Goal: Task Accomplishment & Management: Use online tool/utility

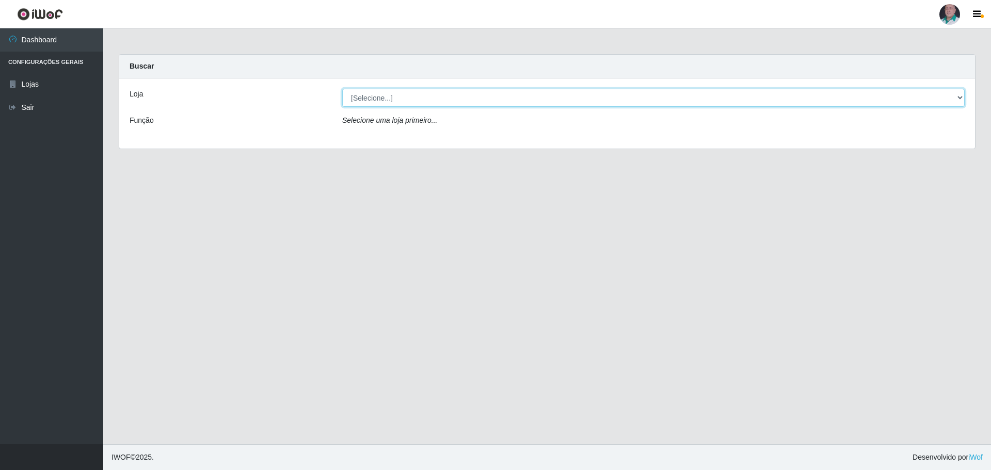
click at [426, 101] on select "[Selecione...] Mar Vermelho - Loja 05" at bounding box center [653, 98] width 622 height 18
select select "252"
click at [342, 89] on select "[Selecione...] Mar Vermelho - Loja 05" at bounding box center [653, 98] width 622 height 18
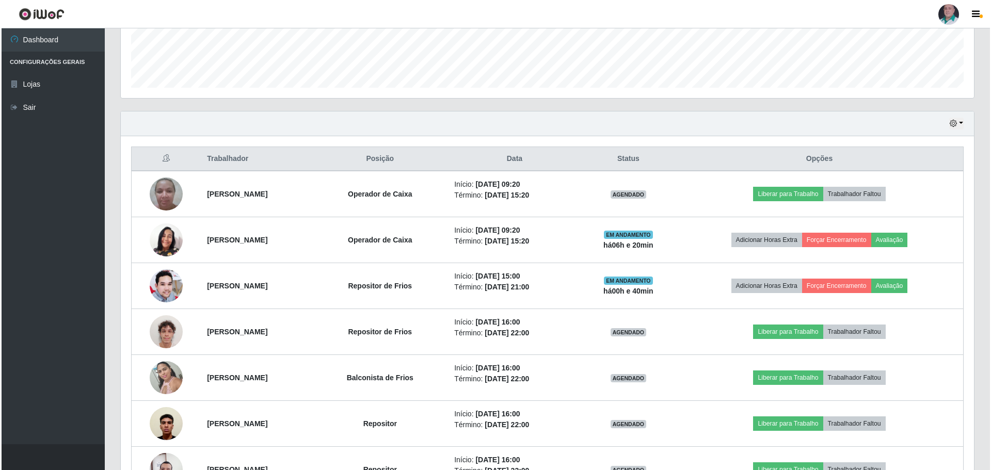
scroll to position [310, 0]
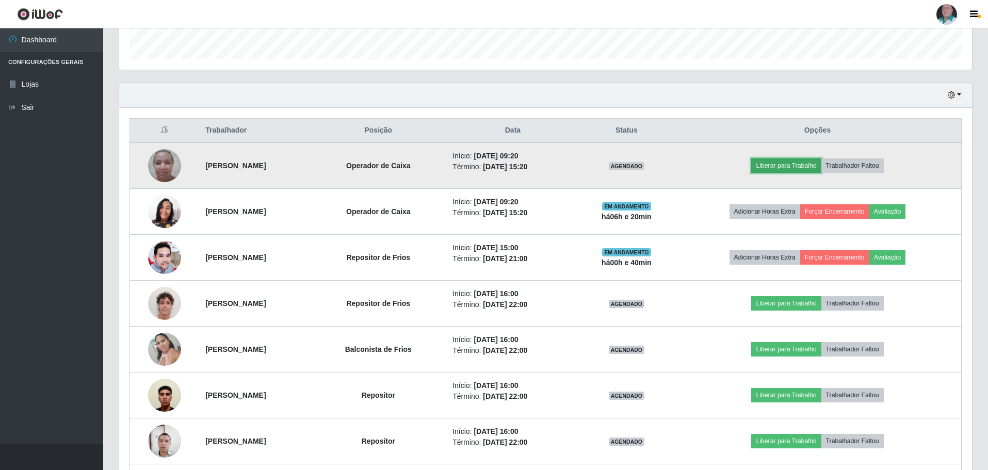
click at [793, 163] on button "Liberar para Trabalho" at bounding box center [786, 165] width 70 height 14
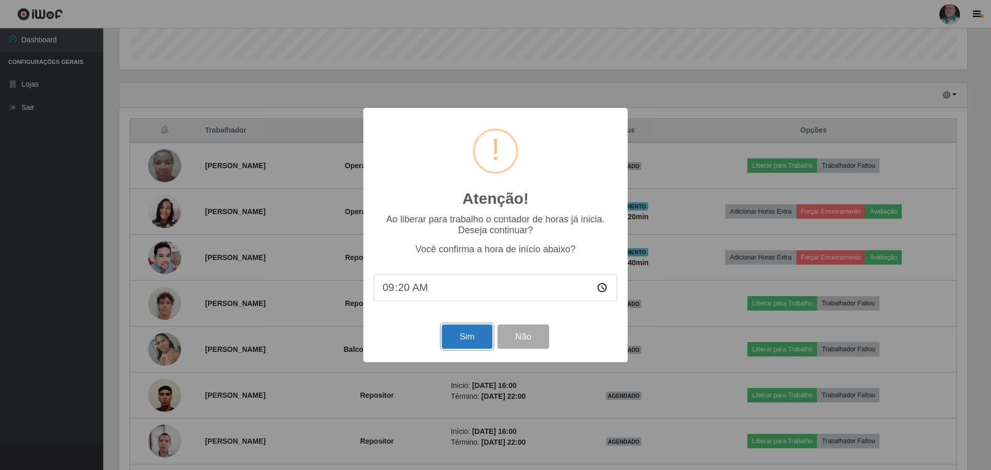
click at [460, 340] on button "Sim" at bounding box center [467, 337] width 50 height 24
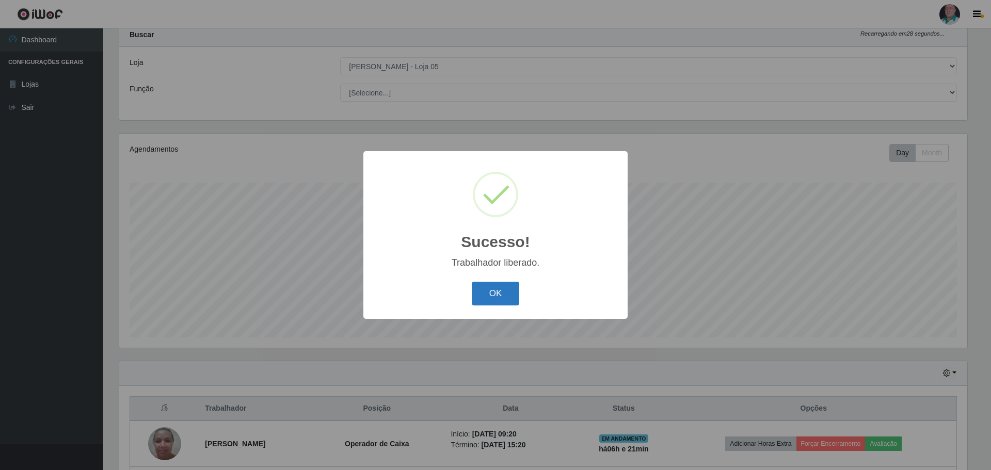
click at [502, 287] on button "OK" at bounding box center [496, 294] width 48 height 24
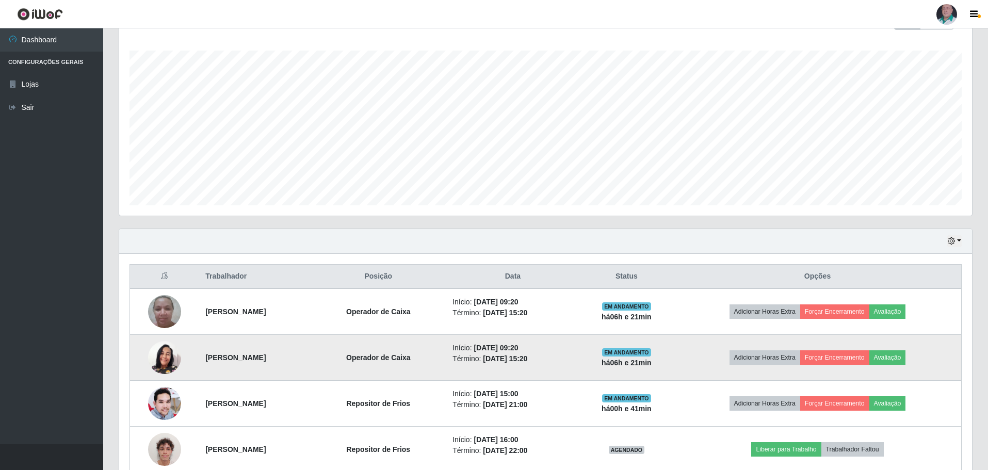
scroll to position [238, 0]
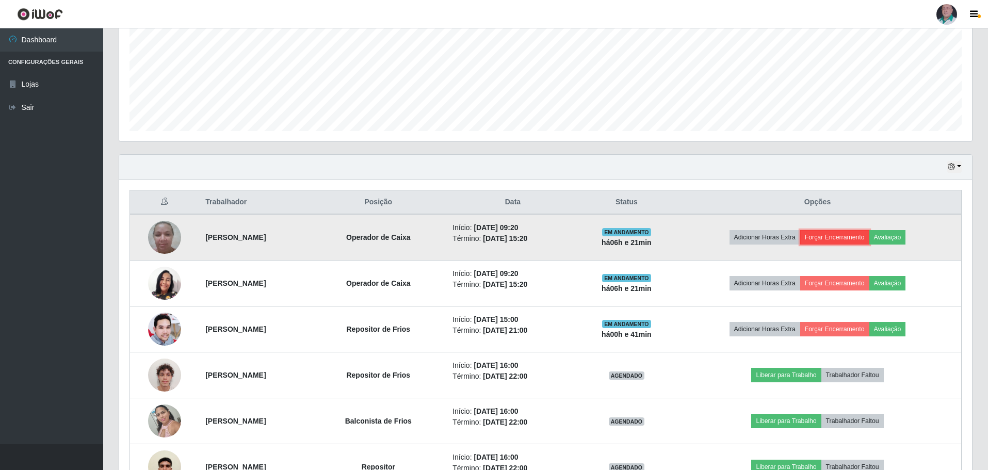
click at [863, 237] on button "Forçar Encerramento" at bounding box center [834, 237] width 69 height 14
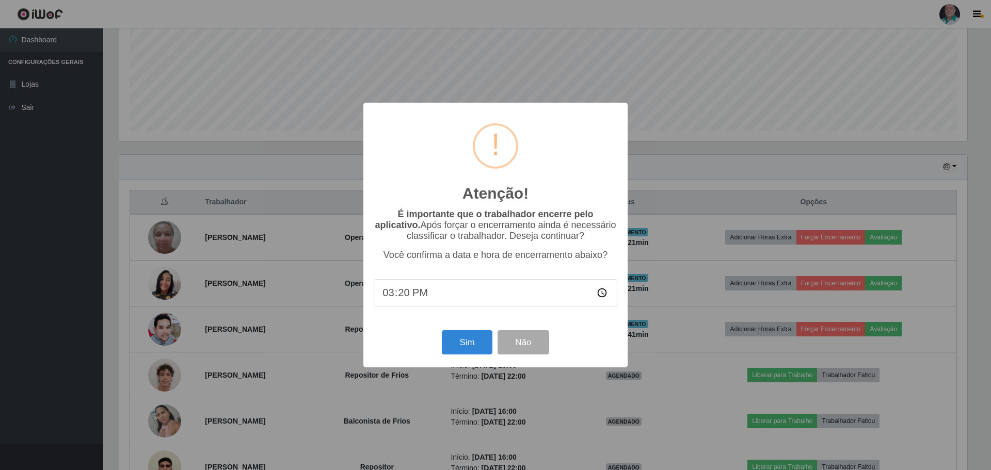
click at [467, 294] on input "15:20" at bounding box center [496, 292] width 244 height 27
type input "09:25"
click at [467, 346] on button "Sim" at bounding box center [467, 342] width 50 height 24
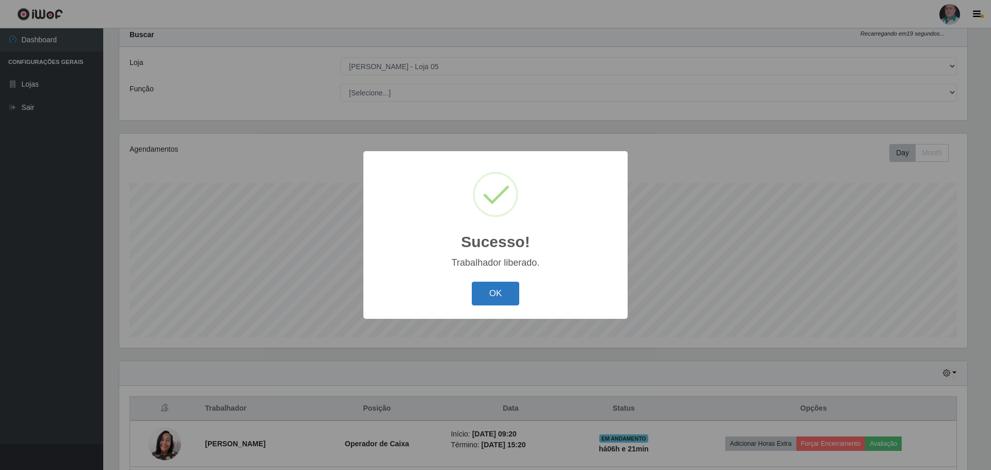
click at [494, 293] on button "OK" at bounding box center [496, 294] width 48 height 24
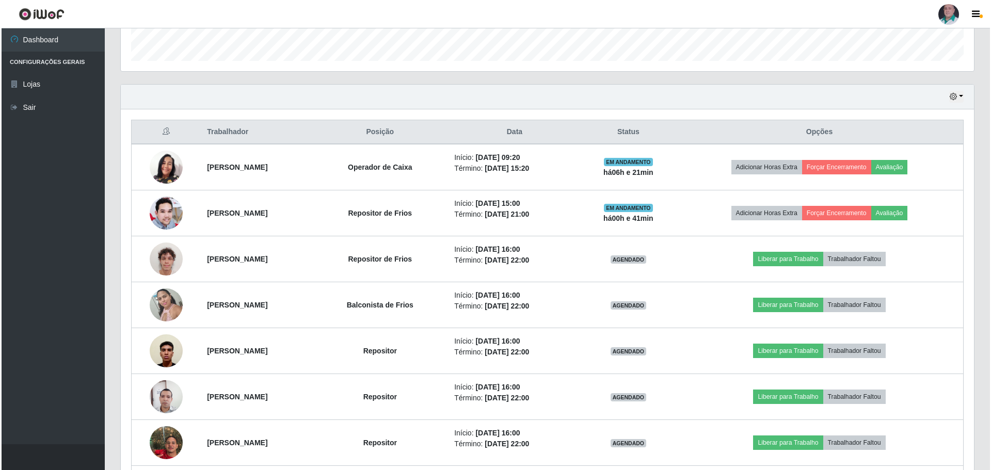
scroll to position [308, 0]
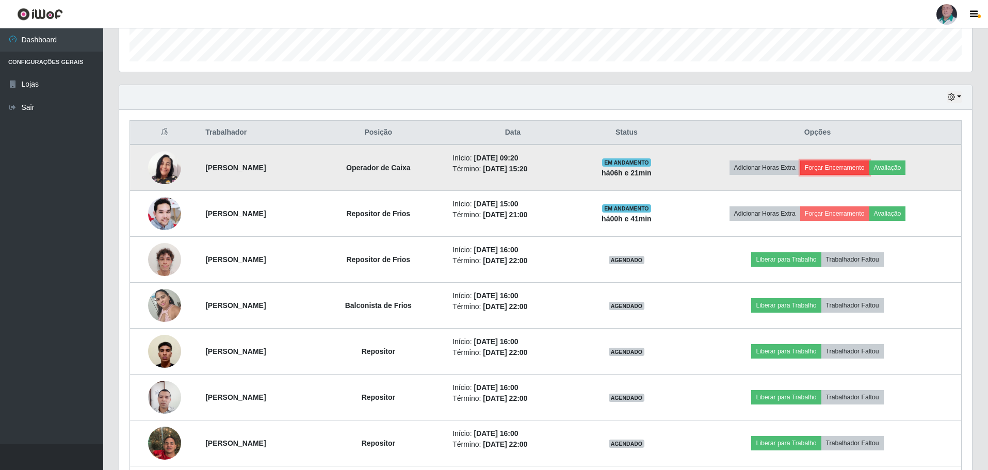
click at [850, 164] on button "Forçar Encerramento" at bounding box center [834, 167] width 69 height 14
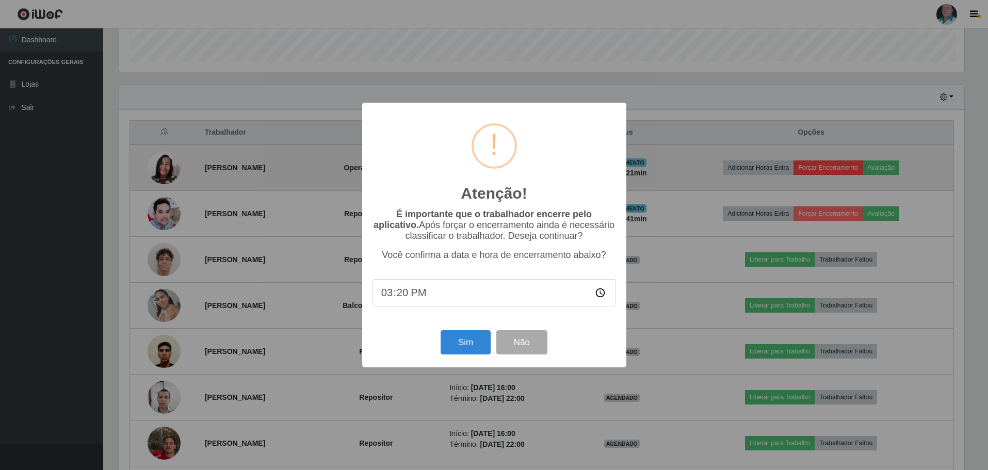
scroll to position [214, 848]
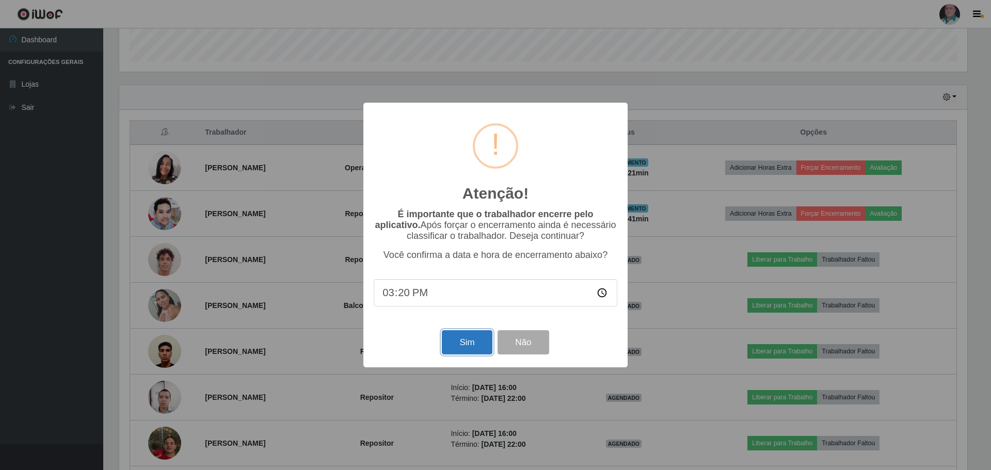
click at [460, 346] on button "Sim" at bounding box center [467, 342] width 50 height 24
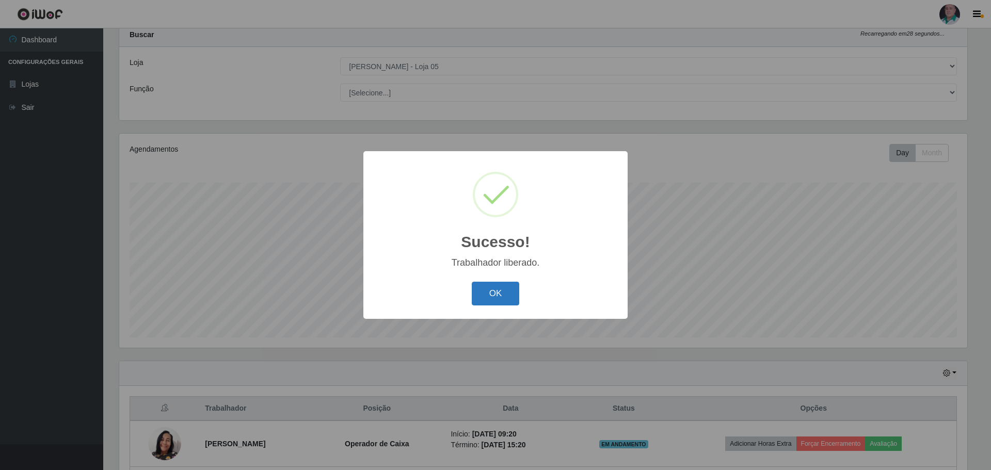
click at [488, 297] on button "OK" at bounding box center [496, 294] width 48 height 24
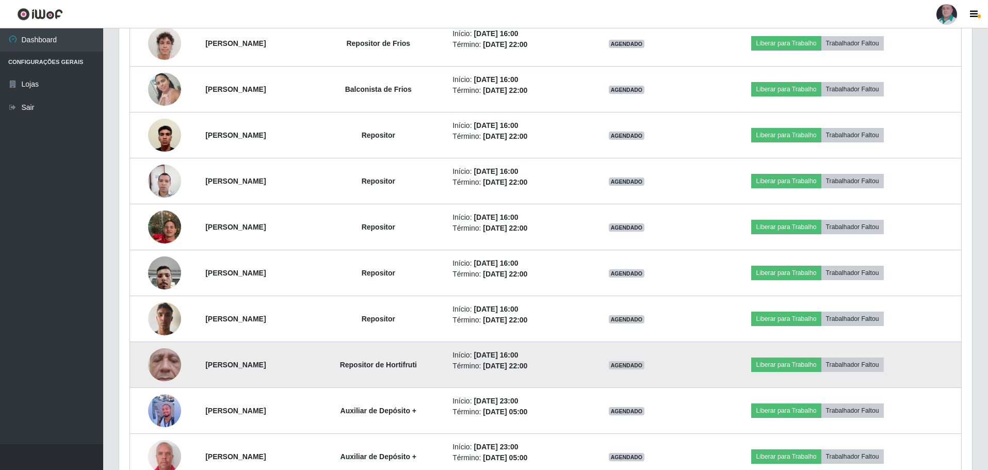
scroll to position [496, 0]
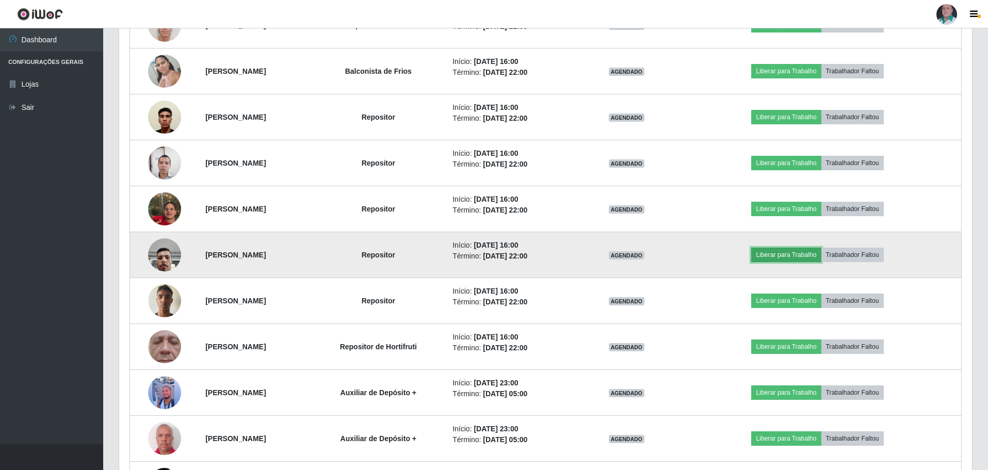
click at [821, 258] on button "Liberar para Trabalho" at bounding box center [786, 255] width 70 height 14
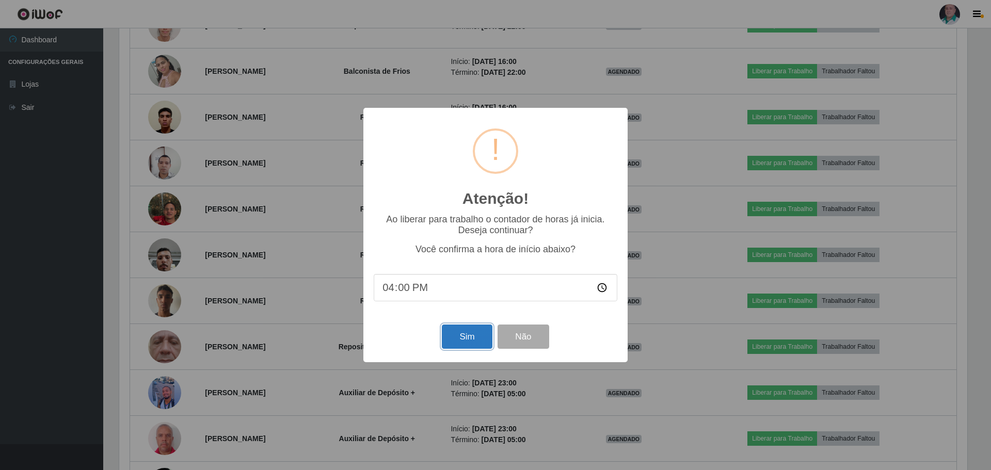
click at [472, 339] on button "Sim" at bounding box center [467, 337] width 50 height 24
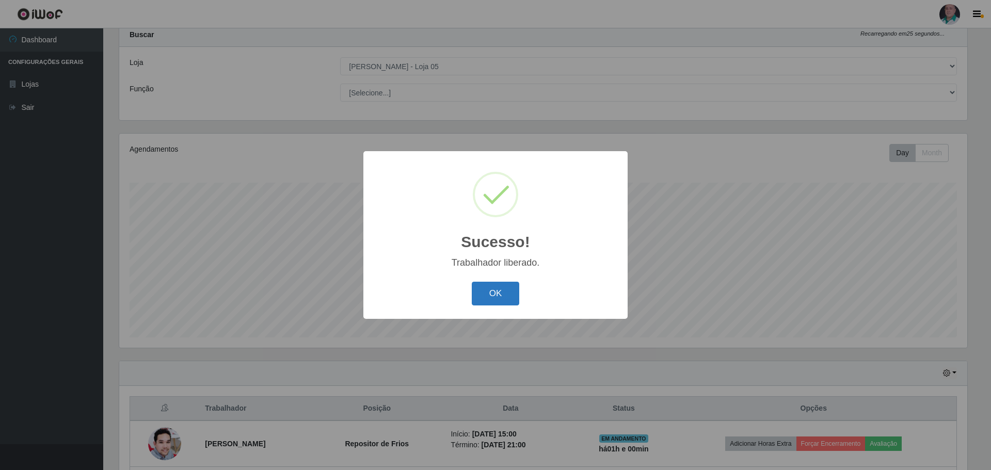
click at [502, 287] on button "OK" at bounding box center [496, 294] width 48 height 24
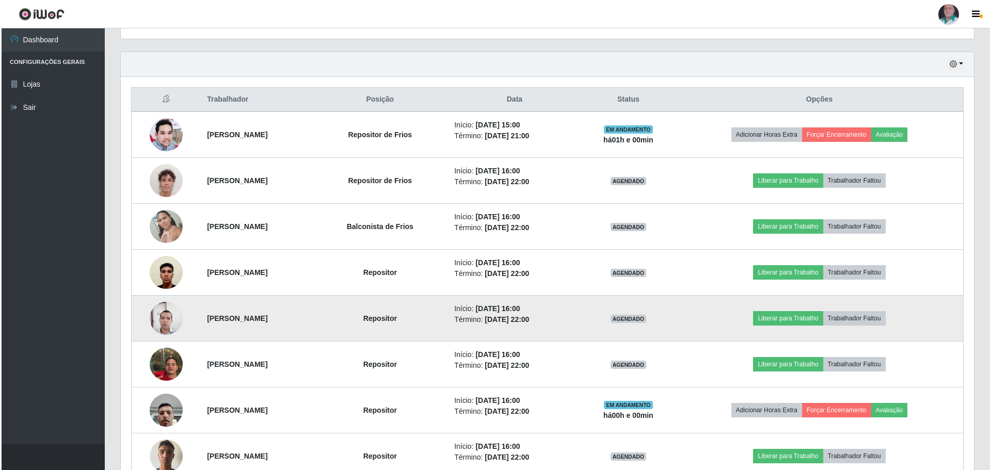
scroll to position [341, 0]
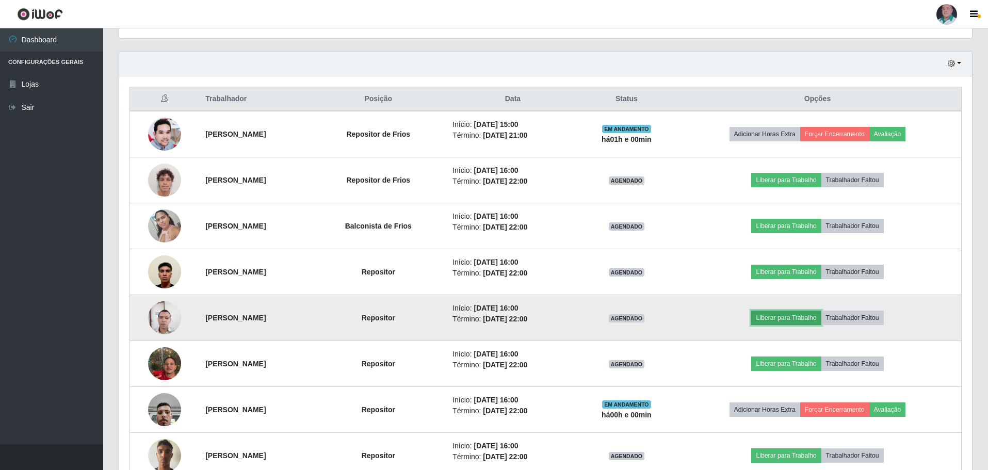
click at [821, 313] on button "Liberar para Trabalho" at bounding box center [786, 318] width 70 height 14
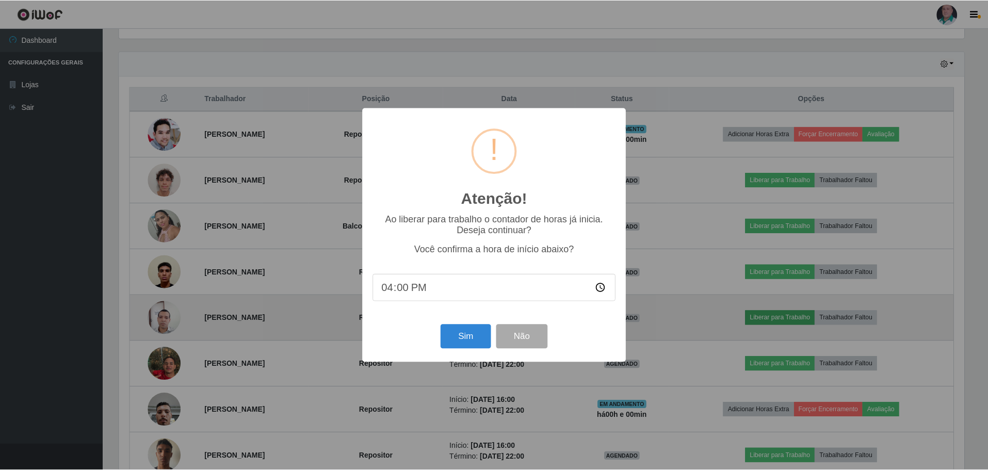
scroll to position [214, 848]
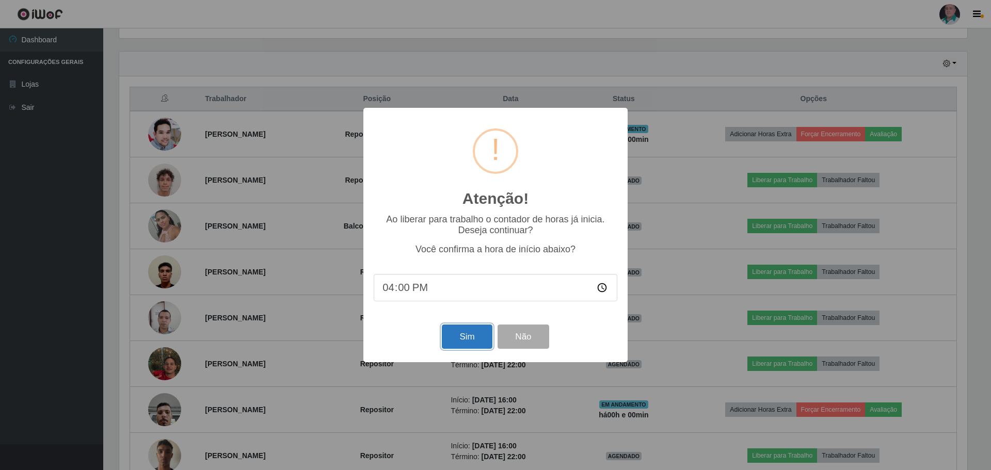
click at [454, 342] on button "Sim" at bounding box center [467, 337] width 50 height 24
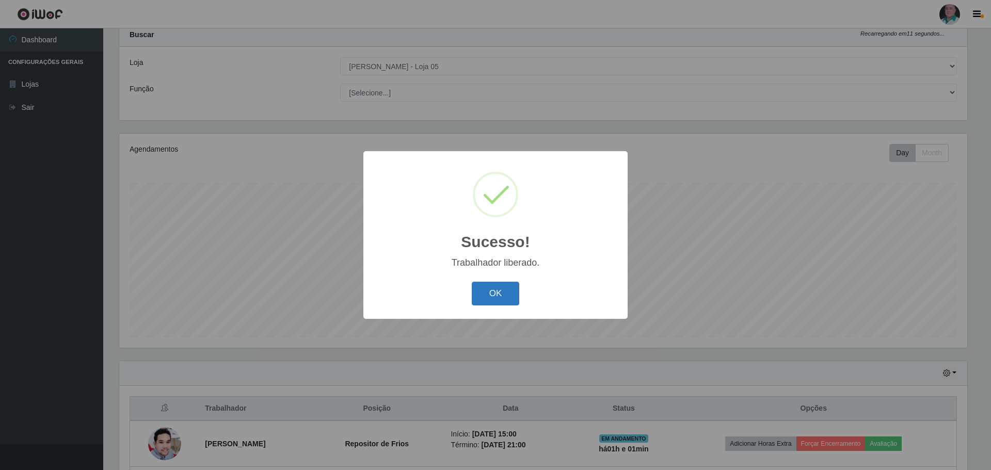
click at [503, 295] on button "OK" at bounding box center [496, 294] width 48 height 24
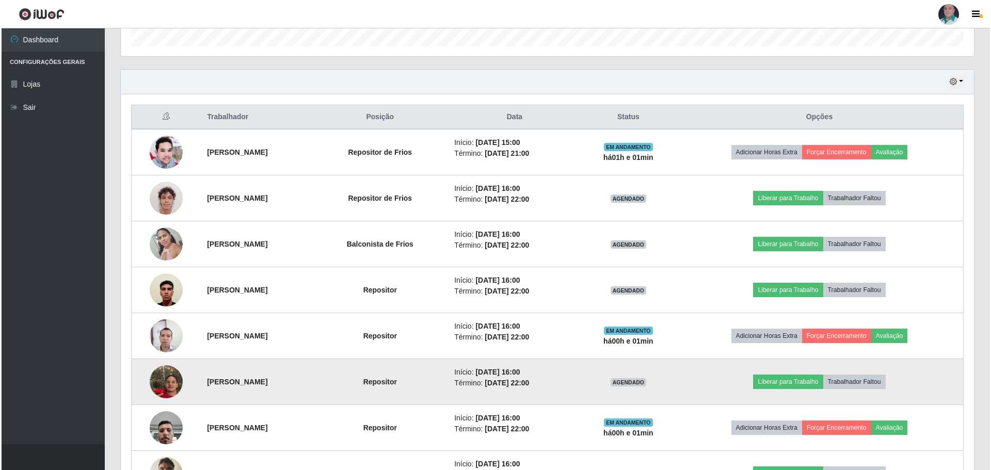
scroll to position [341, 0]
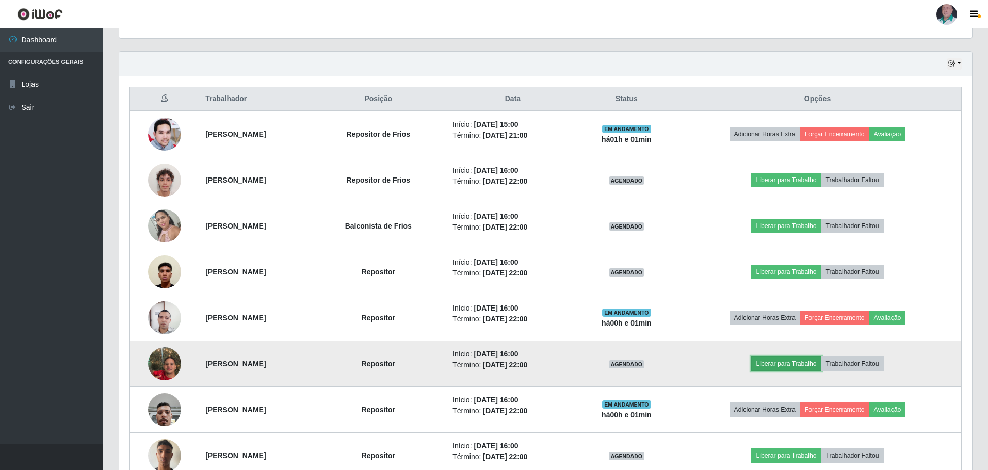
click at [805, 361] on button "Liberar para Trabalho" at bounding box center [786, 364] width 70 height 14
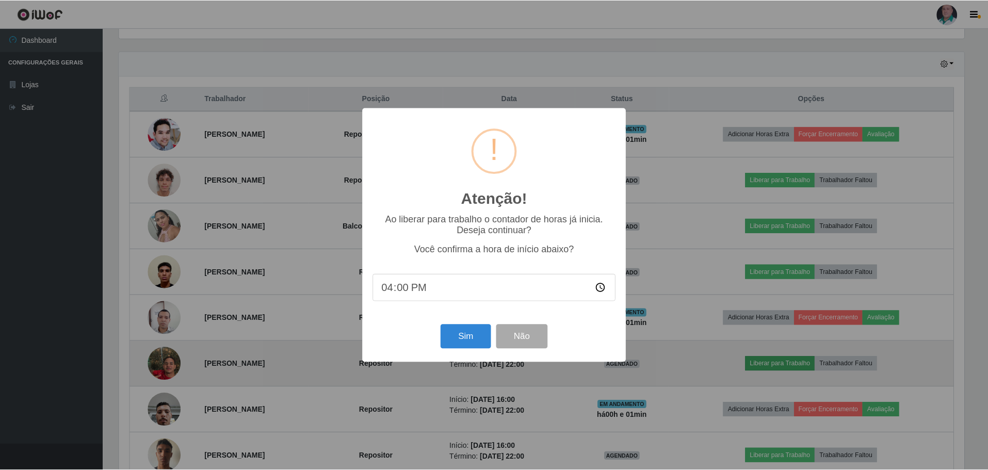
scroll to position [214, 848]
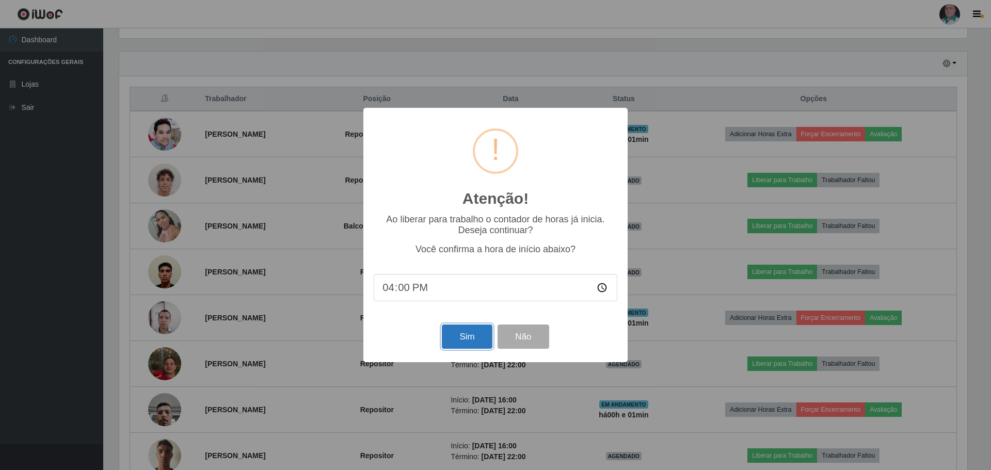
click at [473, 334] on button "Sim" at bounding box center [467, 337] width 50 height 24
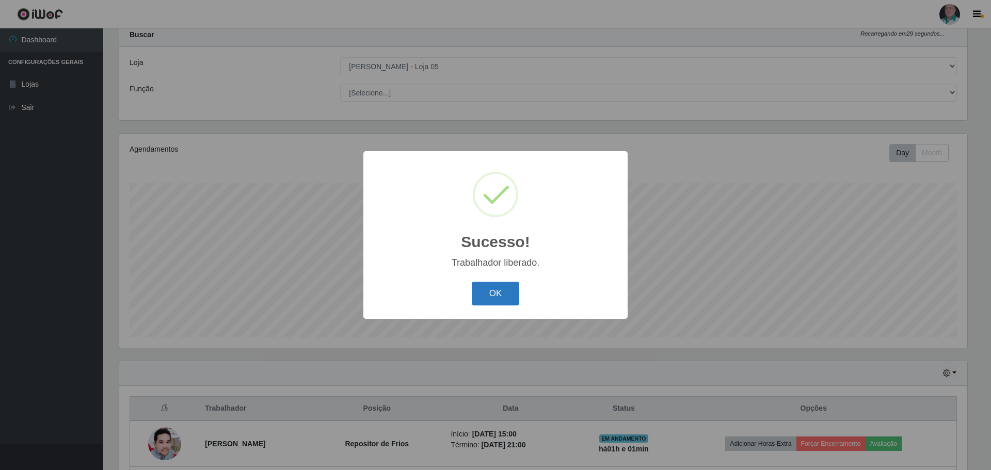
click at [485, 296] on button "OK" at bounding box center [496, 294] width 48 height 24
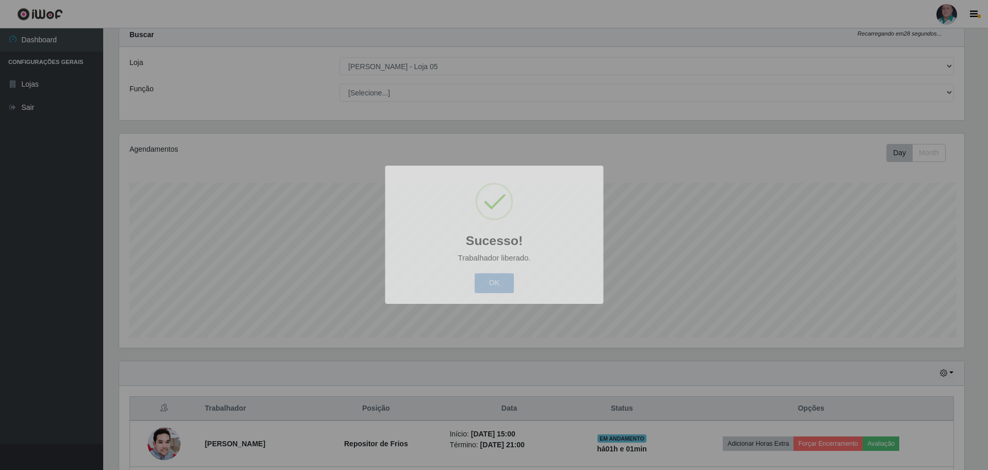
scroll to position [0, 0]
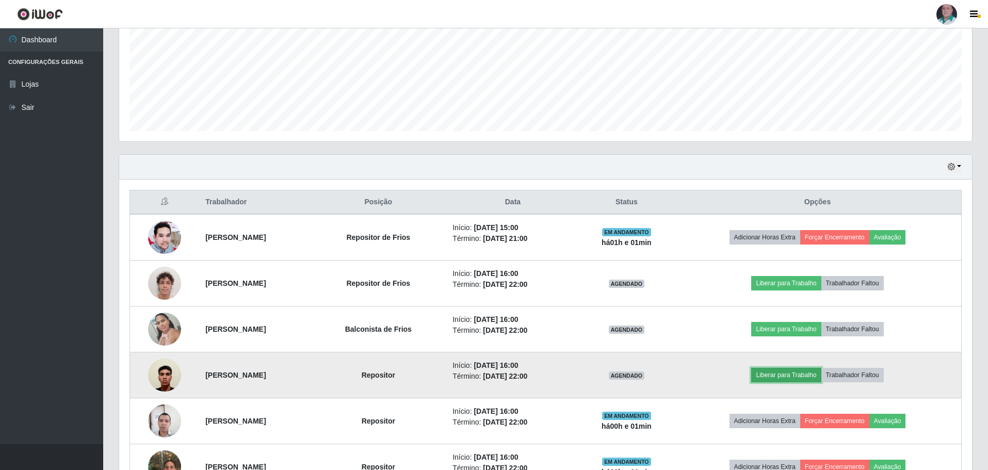
click at [821, 375] on button "Liberar para Trabalho" at bounding box center [786, 375] width 70 height 14
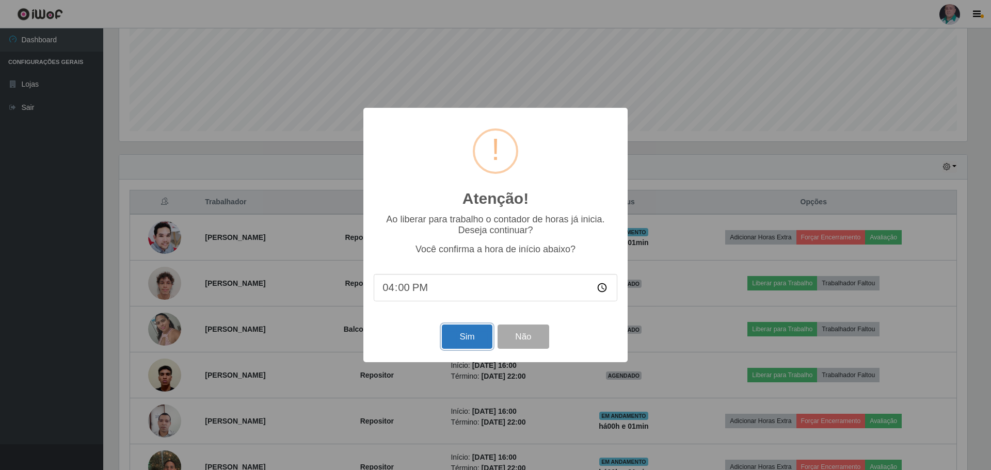
click at [477, 341] on button "Sim" at bounding box center [467, 337] width 50 height 24
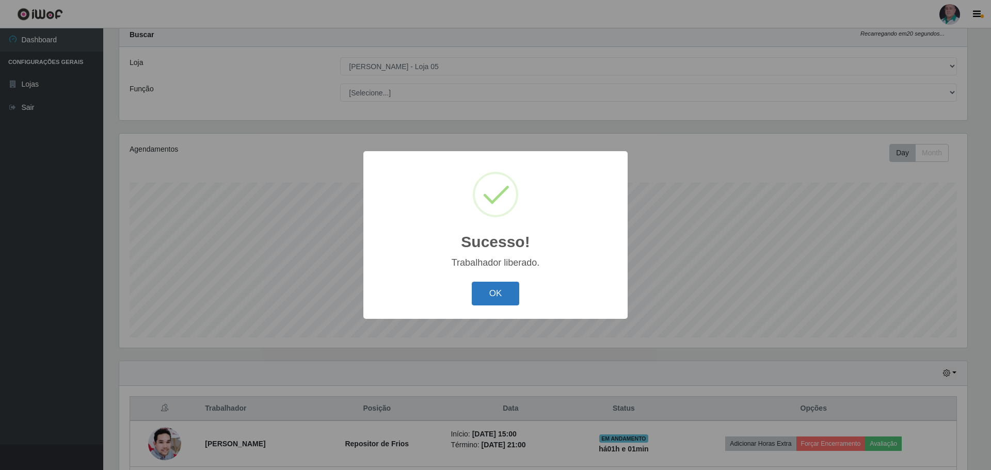
click at [486, 298] on button "OK" at bounding box center [496, 294] width 48 height 24
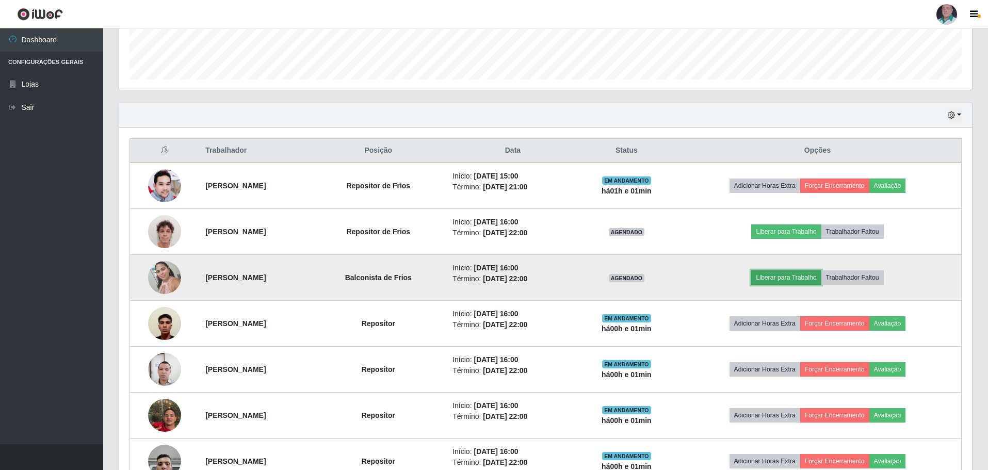
click at [805, 277] on button "Liberar para Trabalho" at bounding box center [786, 277] width 70 height 14
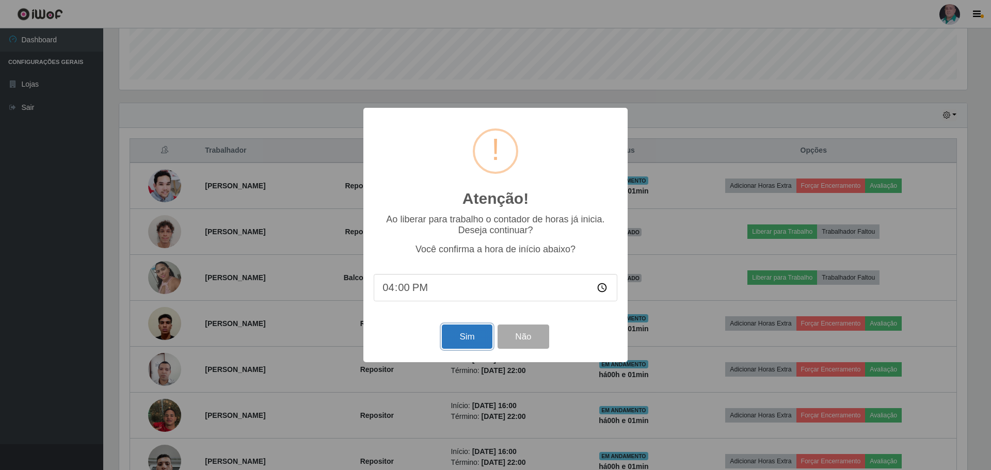
click at [471, 337] on button "Sim" at bounding box center [467, 337] width 50 height 24
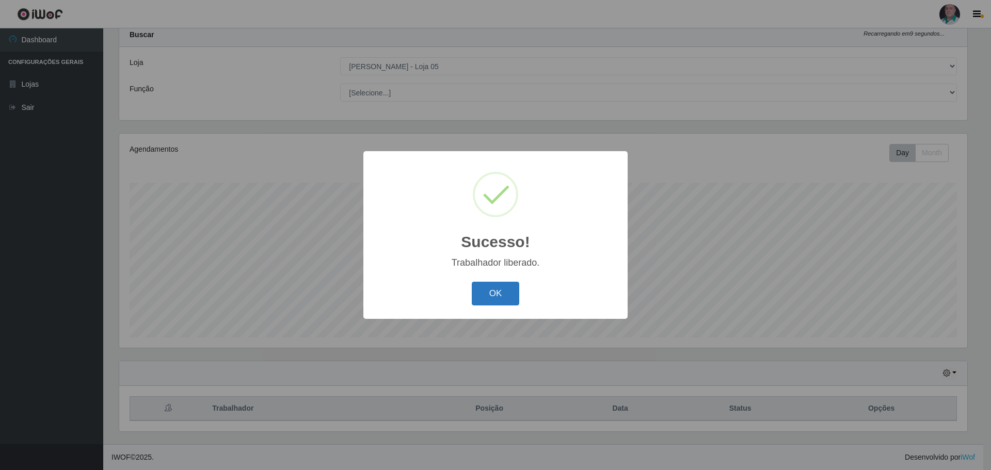
click at [520, 291] on div "OK Cancel" at bounding box center [496, 293] width 244 height 29
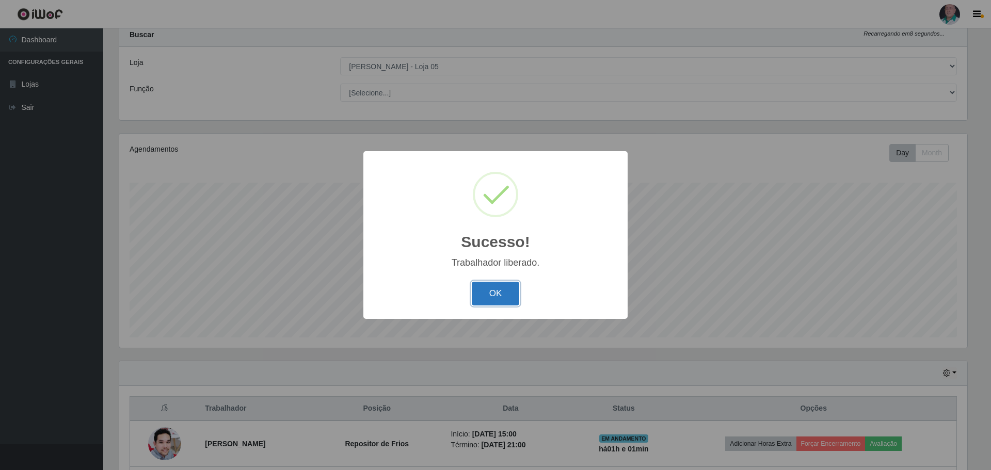
click at [492, 296] on button "OK" at bounding box center [496, 294] width 48 height 24
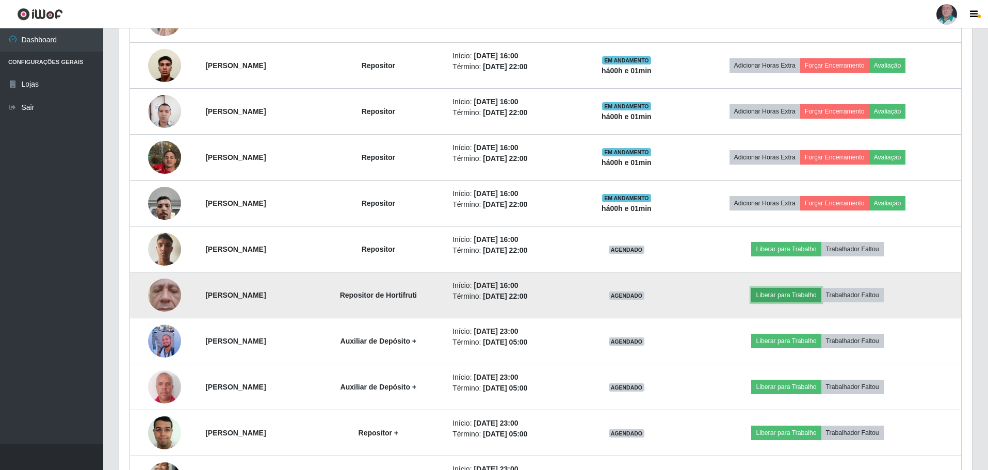
click at [797, 295] on button "Liberar para Trabalho" at bounding box center [786, 295] width 70 height 14
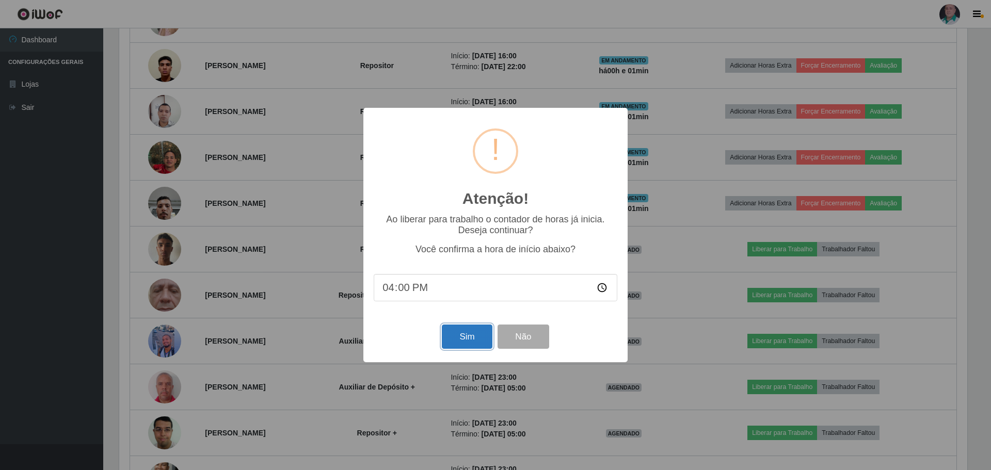
click at [463, 338] on button "Sim" at bounding box center [467, 337] width 50 height 24
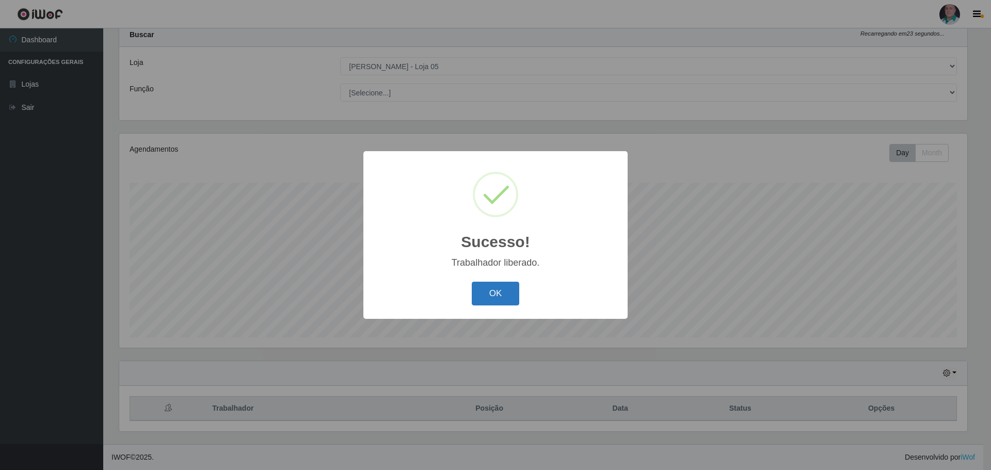
click at [493, 290] on button "OK" at bounding box center [496, 294] width 48 height 24
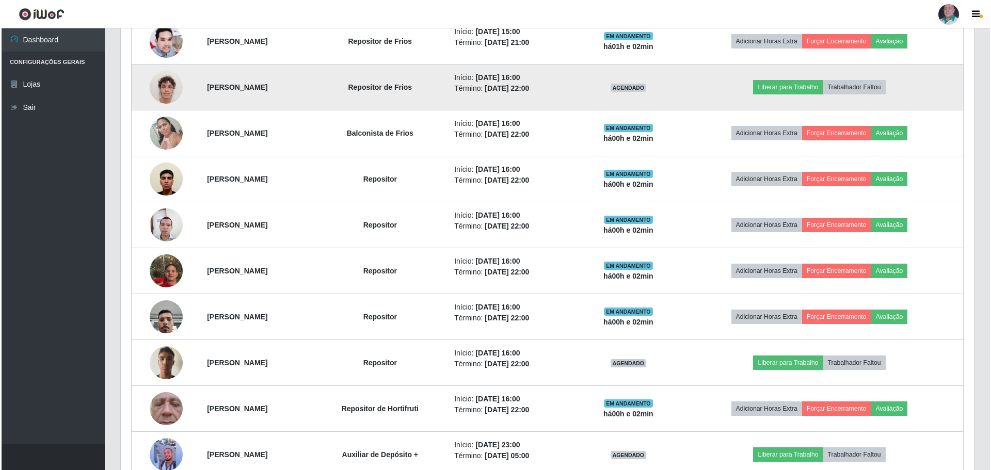
scroll to position [444, 0]
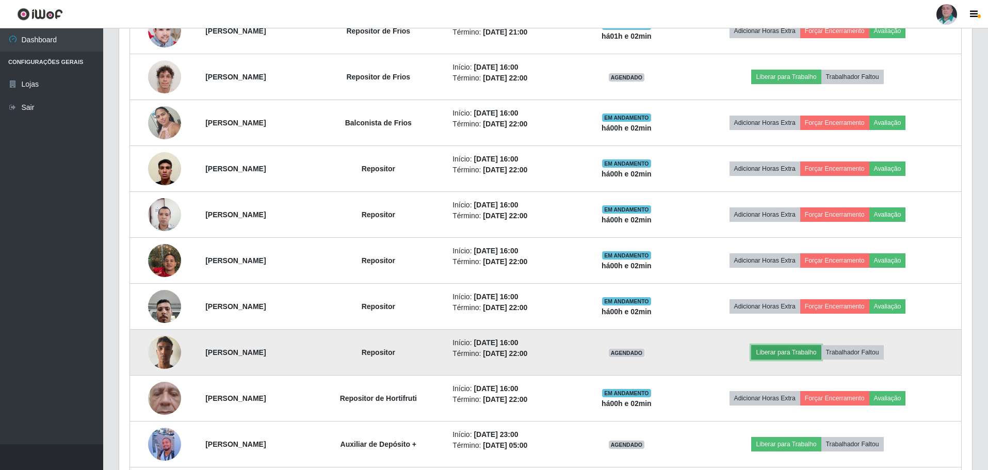
click at [817, 350] on button "Liberar para Trabalho" at bounding box center [786, 352] width 70 height 14
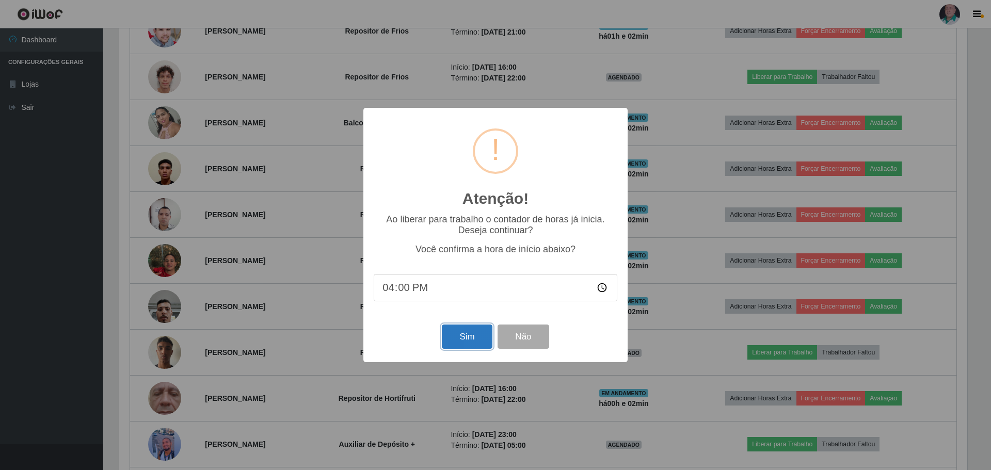
click at [470, 347] on button "Sim" at bounding box center [467, 337] width 50 height 24
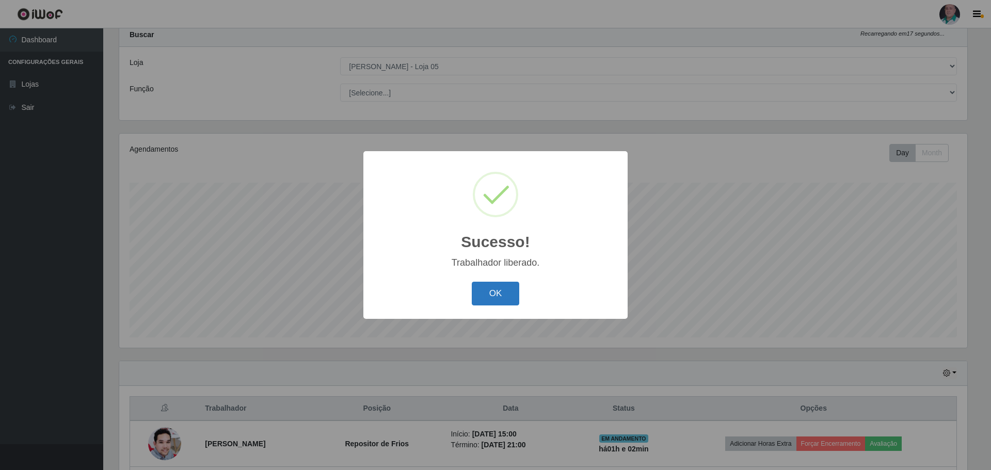
click at [497, 293] on button "OK" at bounding box center [496, 294] width 48 height 24
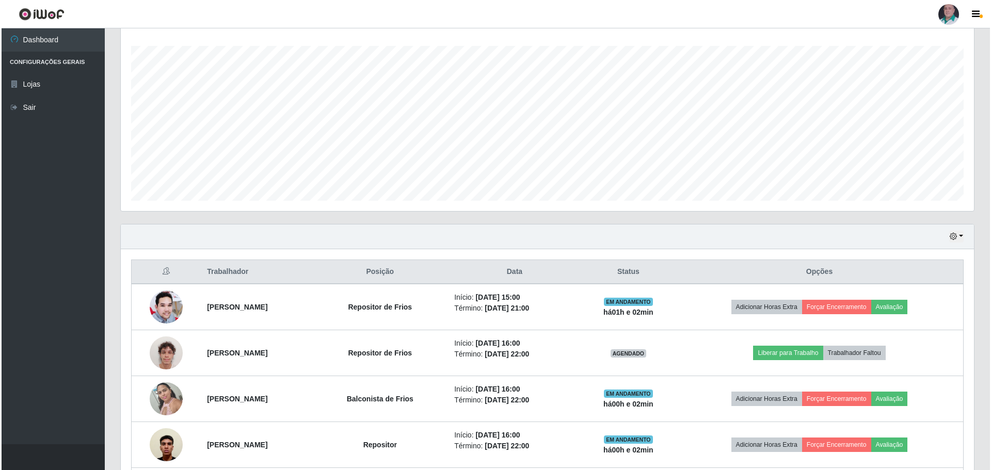
scroll to position [186, 0]
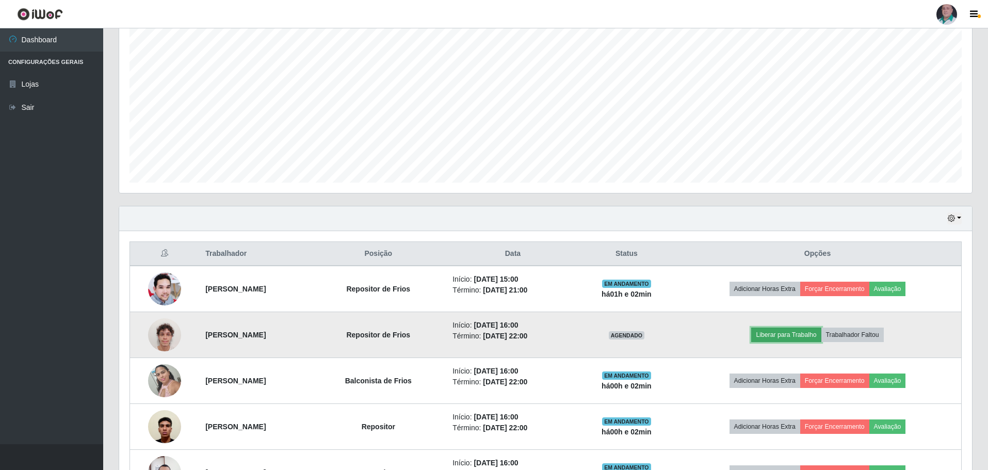
click at [809, 332] on button "Liberar para Trabalho" at bounding box center [786, 335] width 70 height 14
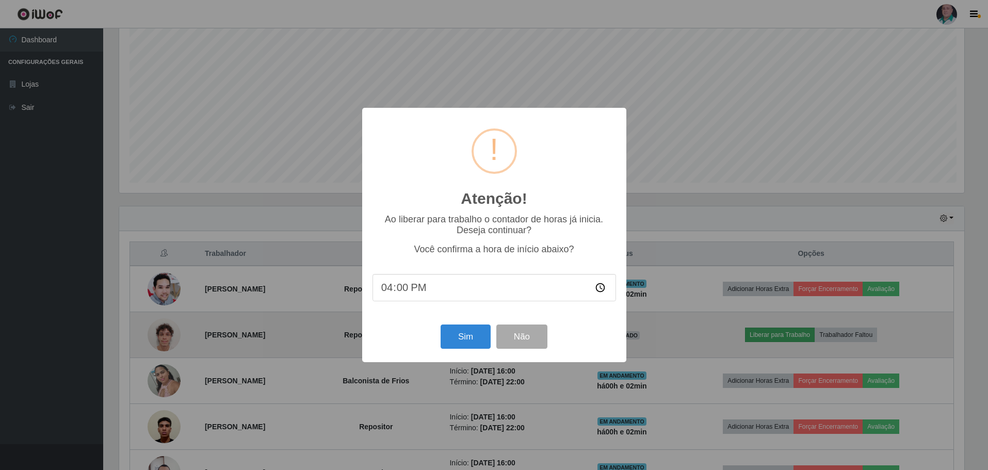
scroll to position [214, 848]
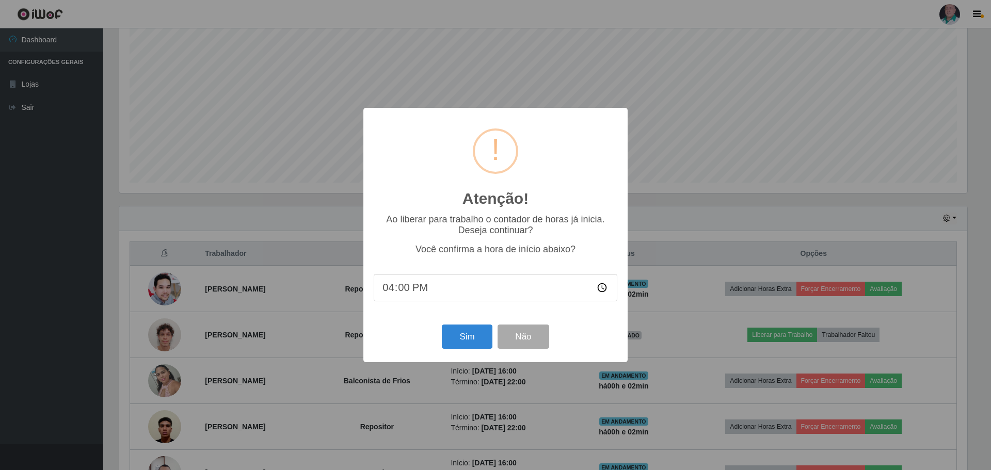
click at [465, 356] on div "Atenção! × Ao liberar para trabalho o contador de horas já inicia. Deseja conti…" at bounding box center [495, 235] width 264 height 254
click at [469, 349] on button "Sim" at bounding box center [467, 337] width 50 height 24
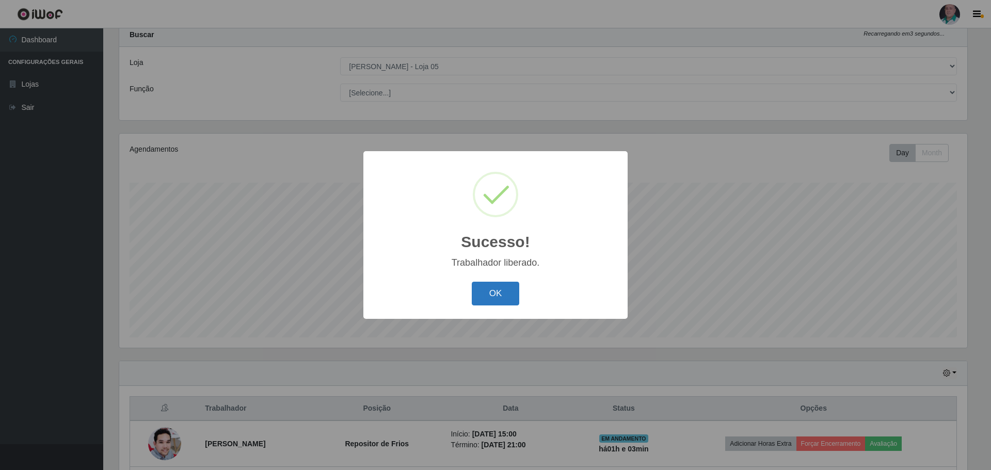
click at [496, 295] on button "OK" at bounding box center [496, 294] width 48 height 24
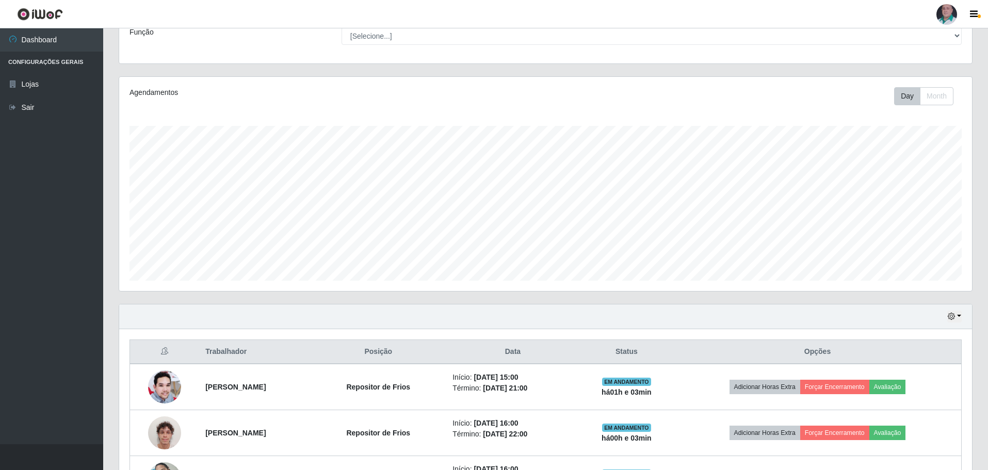
scroll to position [186, 0]
